Goal: Task Accomplishment & Management: Use online tool/utility

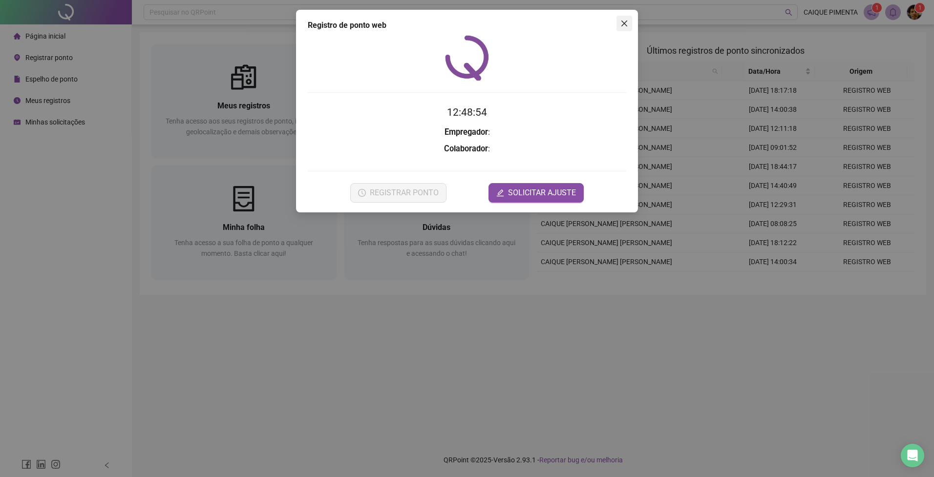
click at [625, 27] on icon "close" at bounding box center [624, 24] width 8 height 8
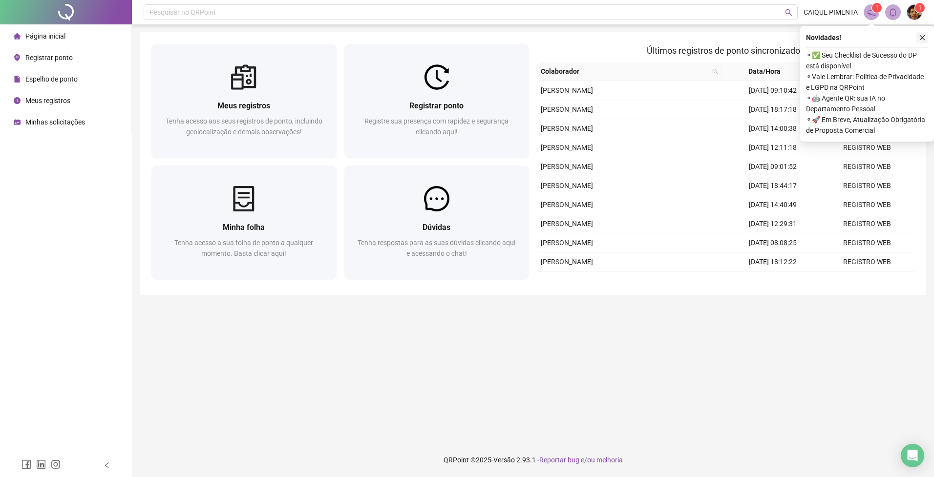
click at [925, 38] on icon "close" at bounding box center [922, 37] width 7 height 7
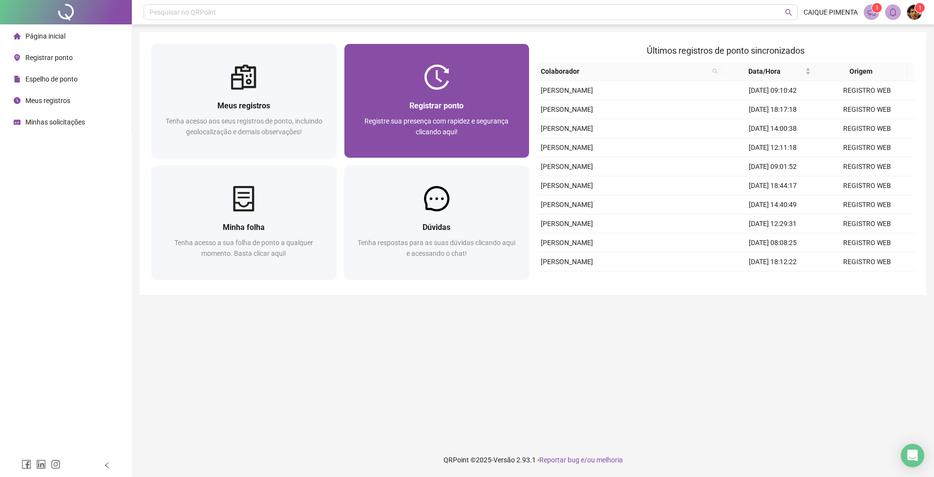
click at [437, 105] on span "Registrar ponto" at bounding box center [436, 105] width 54 height 9
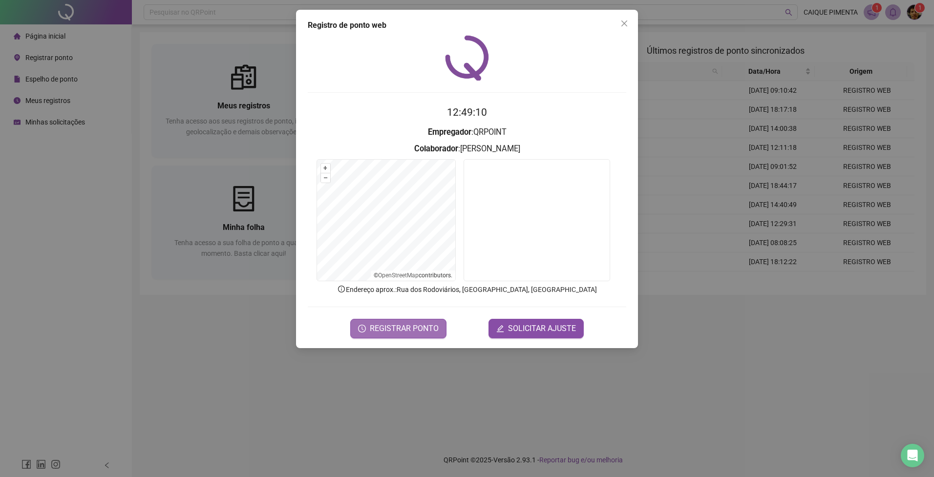
click at [406, 329] on span "REGISTRAR PONTO" at bounding box center [404, 329] width 69 height 12
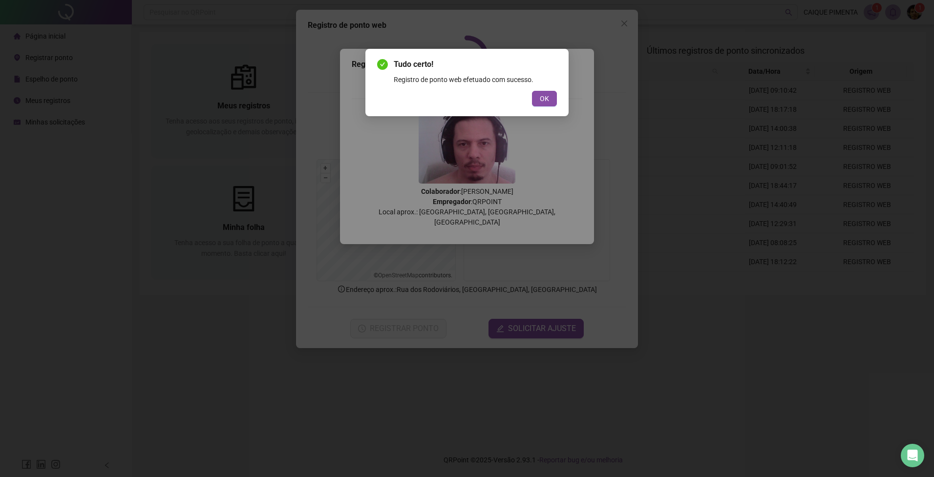
click at [541, 101] on span "OK" at bounding box center [544, 98] width 9 height 11
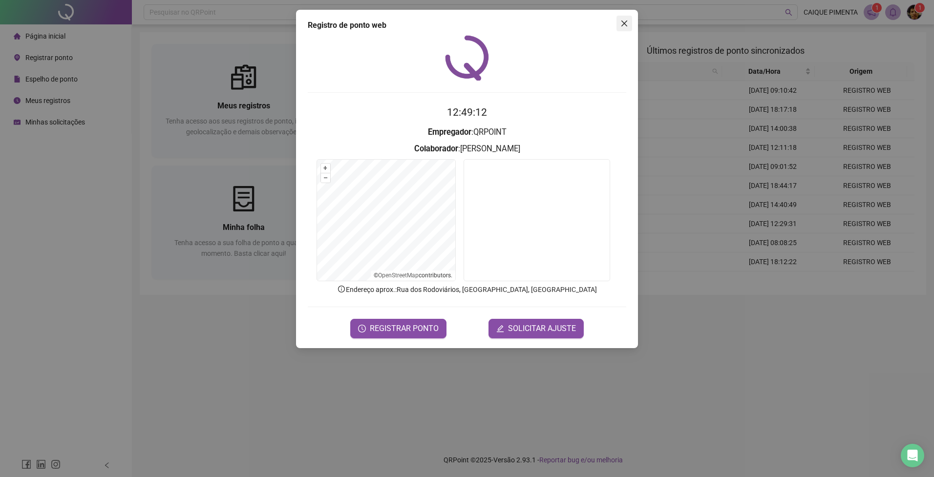
click at [622, 23] on icon "close" at bounding box center [624, 24] width 8 height 8
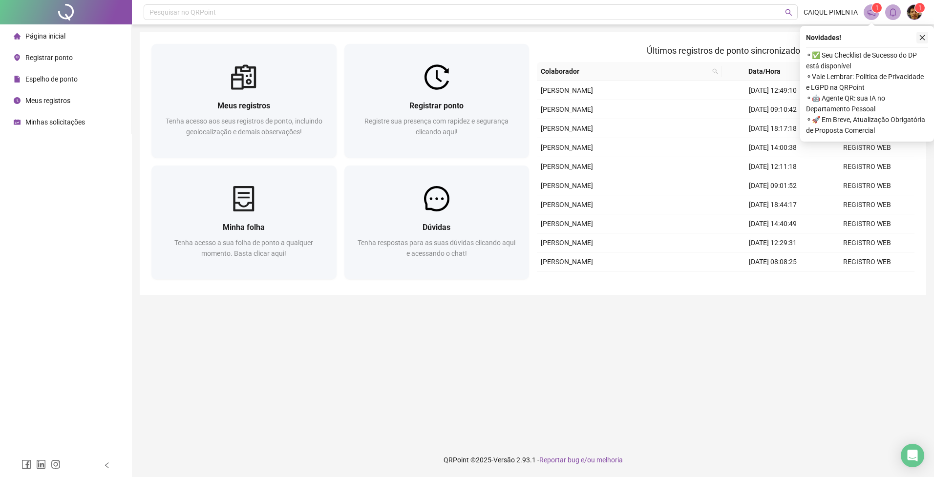
click at [919, 39] on icon "close" at bounding box center [922, 37] width 7 height 7
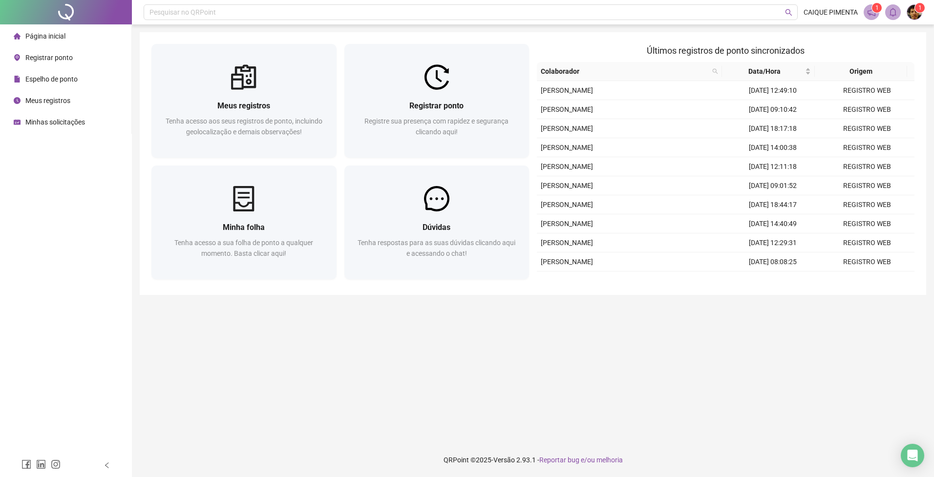
click at [720, 24] on div "Pesquisar no QRPoint CAIQUE PIMENTA 1 1 Meus registros Tenha acesso aos seus re…" at bounding box center [533, 238] width 802 height 477
click at [668, 34] on div "Meus registros Tenha acesso aos seus registros de ponto, incluindo geolocalizaç…" at bounding box center [533, 163] width 786 height 263
